Goal: Task Accomplishment & Management: Manage account settings

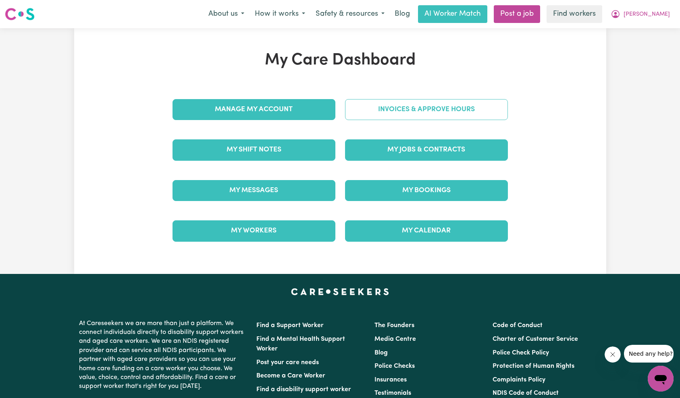
click at [435, 111] on link "Invoices & Approve Hours" at bounding box center [426, 109] width 163 height 21
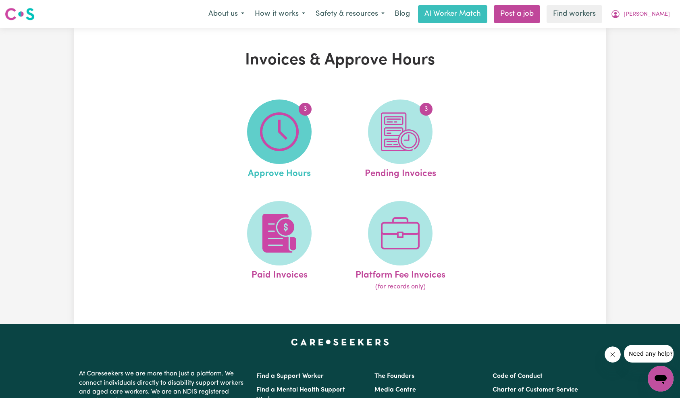
click at [278, 133] on img at bounding box center [279, 131] width 39 height 39
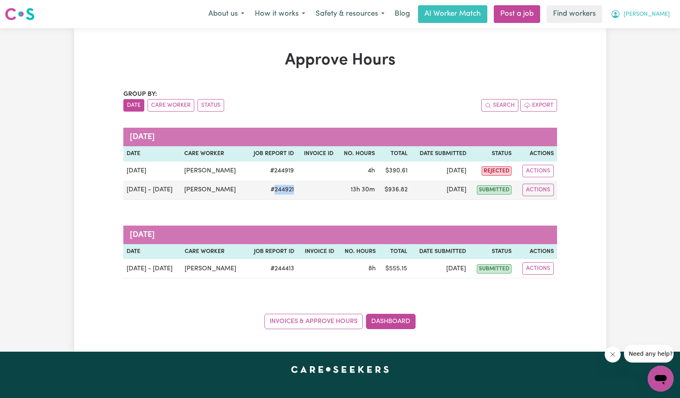
click at [654, 17] on span "[PERSON_NAME]" at bounding box center [646, 14] width 46 height 9
click at [657, 32] on link "My Dashboard" at bounding box center [643, 31] width 64 height 15
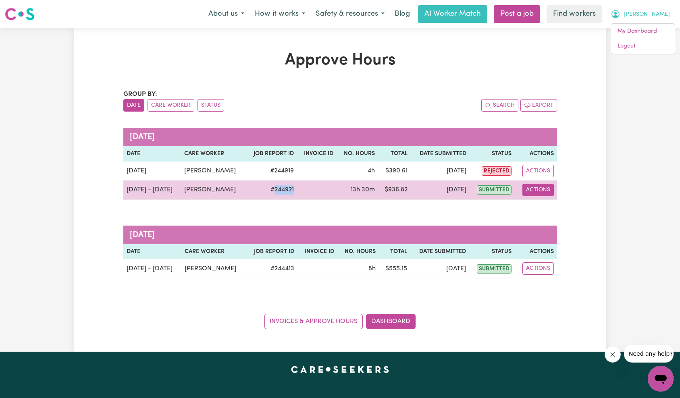
click at [538, 191] on button "Actions" at bounding box center [537, 190] width 31 height 12
click at [547, 207] on link "View Job Report" at bounding box center [558, 209] width 69 height 16
select select "pm"
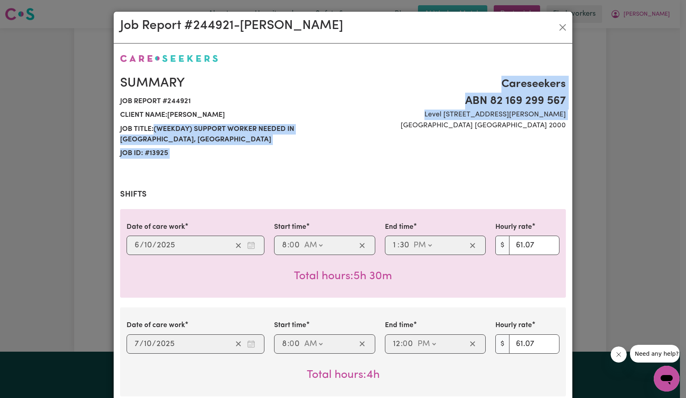
drag, startPoint x: 192, startPoint y: 129, endPoint x: 351, endPoint y: 128, distance: 158.4
click at [351, 128] on div "Summary Job report # 244921 Client name: [PERSON_NAME] Job title: (Weekday) Sup…" at bounding box center [342, 118] width 455 height 104
copy div "(Weekday) Support Worker Needed In [GEOGRAPHIC_DATA], [GEOGRAPHIC_DATA] Job ID:…"
click at [317, 132] on span "Job title: (Weekday) Support Worker Needed In [GEOGRAPHIC_DATA], [GEOGRAPHIC_DA…" at bounding box center [229, 135] width 218 height 25
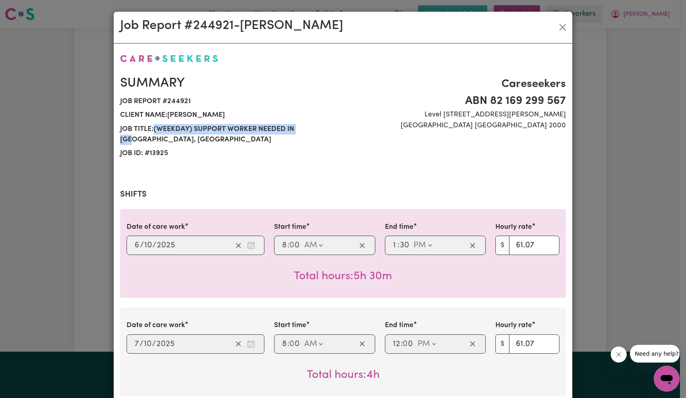
drag, startPoint x: 155, startPoint y: 128, endPoint x: 303, endPoint y: 129, distance: 148.7
click at [304, 129] on span "Job title: (Weekday) Support Worker Needed In [GEOGRAPHIC_DATA], [GEOGRAPHIC_DA…" at bounding box center [229, 135] width 218 height 25
copy span "(Weekday) Support Worker Needed In Sin"
click at [560, 27] on button "Close" at bounding box center [562, 27] width 13 height 13
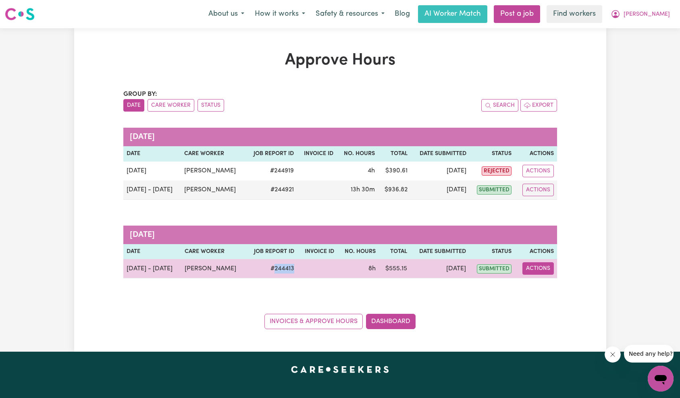
click at [542, 270] on button "Actions" at bounding box center [537, 268] width 31 height 12
click at [544, 283] on link "View Job Report" at bounding box center [557, 287] width 69 height 16
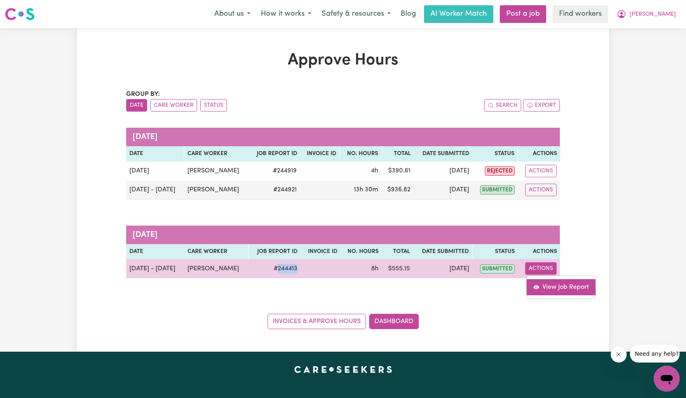
select select "pm"
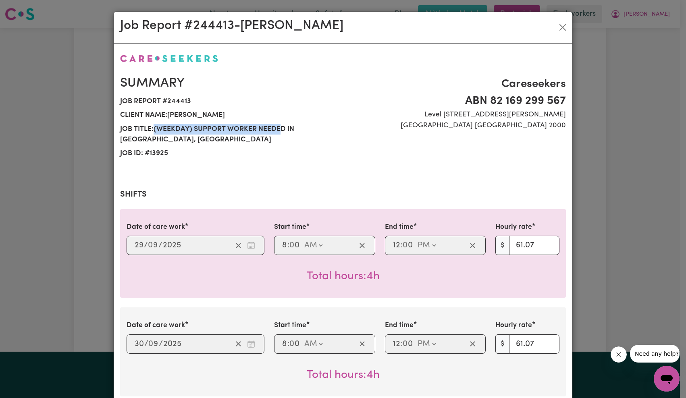
drag, startPoint x: 152, startPoint y: 132, endPoint x: 280, endPoint y: 130, distance: 127.4
click at [280, 130] on span "Job title: (Weekday) Support Worker Needed In [GEOGRAPHIC_DATA], [GEOGRAPHIC_DA…" at bounding box center [229, 135] width 218 height 25
copy span "(Weekday) Support Worker Neede"
click at [560, 28] on button "Close" at bounding box center [562, 27] width 13 height 13
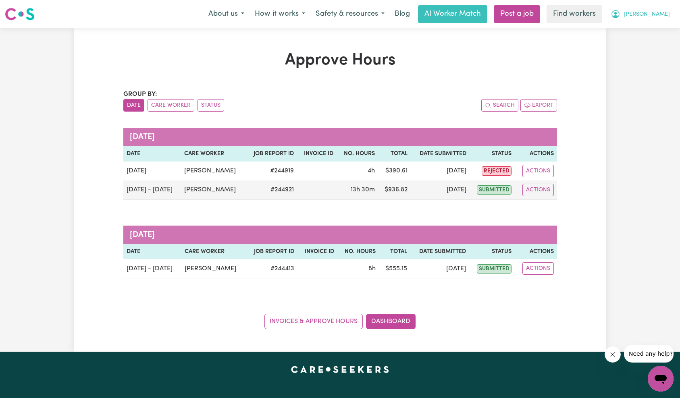
click at [645, 18] on button "[PERSON_NAME]" at bounding box center [640, 14] width 70 height 17
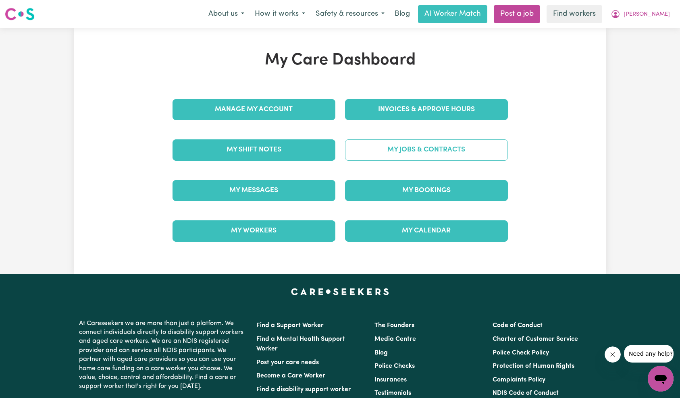
click at [403, 147] on link "My Jobs & Contracts" at bounding box center [426, 149] width 163 height 21
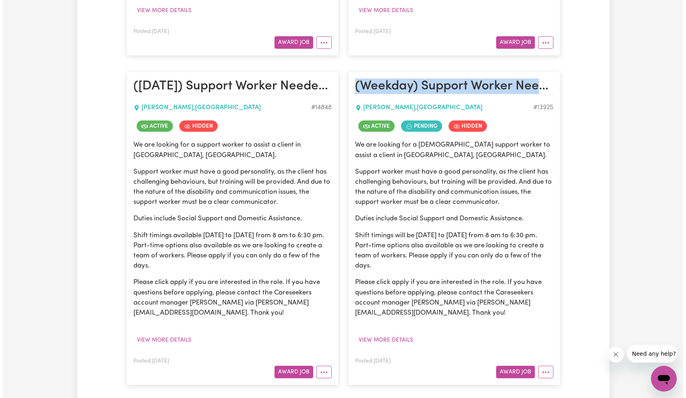
scroll to position [560, 0]
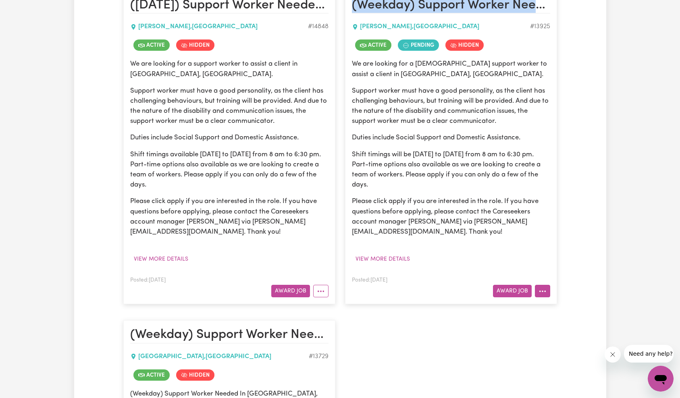
click at [540, 291] on circle "More options" at bounding box center [540, 292] width 2 height 2
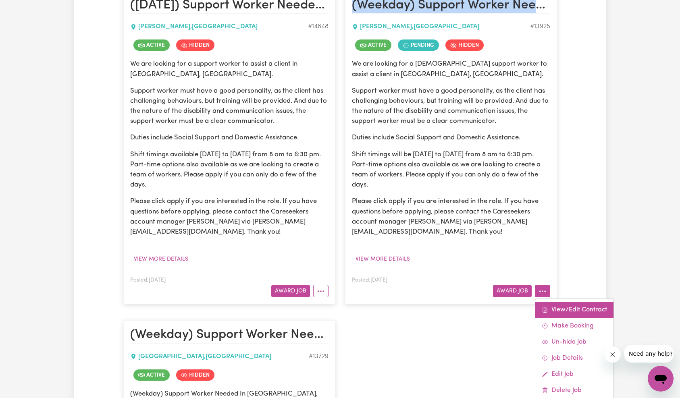
click at [550, 302] on link "View/Edit Contract" at bounding box center [574, 310] width 78 height 16
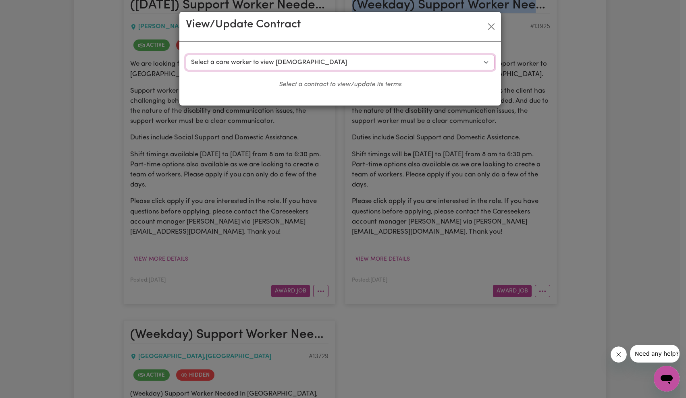
click at [374, 60] on select "Select a care worker to view contract #10385 - Amy G (contract pending) #10386 …" at bounding box center [340, 62] width 309 height 15
click at [336, 64] on select "Select a care worker to view contract #10385 - Amy G (contract pending) #10386 …" at bounding box center [340, 62] width 309 height 15
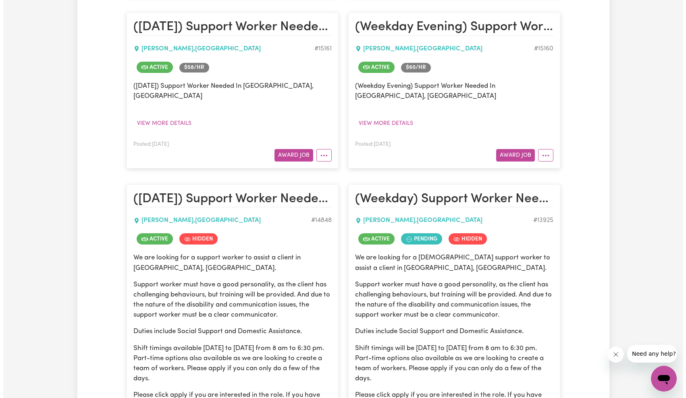
scroll to position [495, 0]
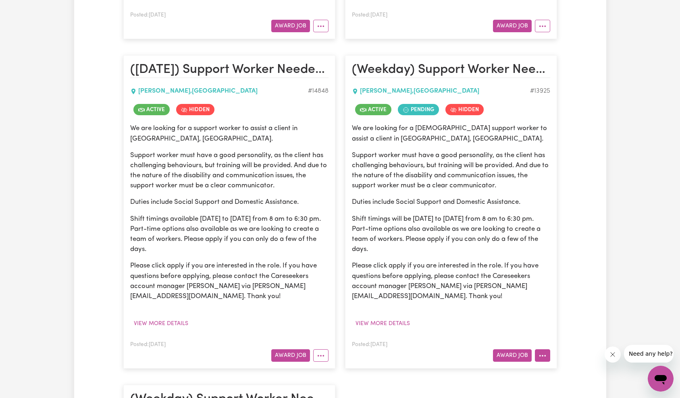
click at [539, 352] on icon "More options" at bounding box center [542, 356] width 8 height 8
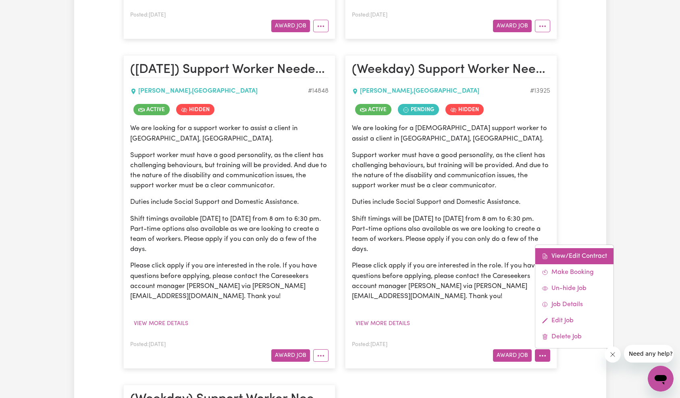
click at [580, 248] on link "View/Edit Contract" at bounding box center [574, 256] width 78 height 16
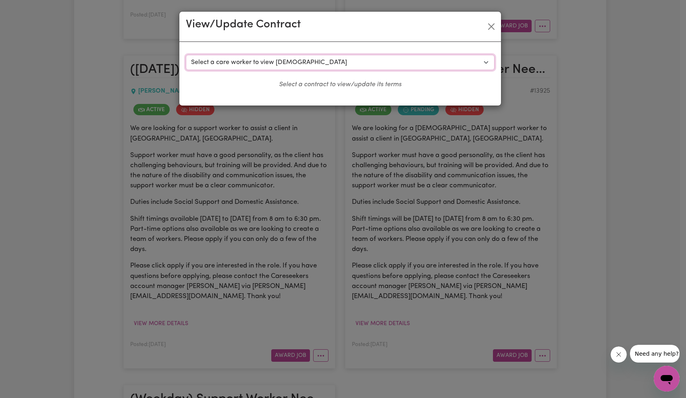
click at [358, 64] on select "Select a care worker to view contract #10385 - Amy G (contract pending) #10386 …" at bounding box center [340, 62] width 309 height 15
